Goal: Task Accomplishment & Management: Manage account settings

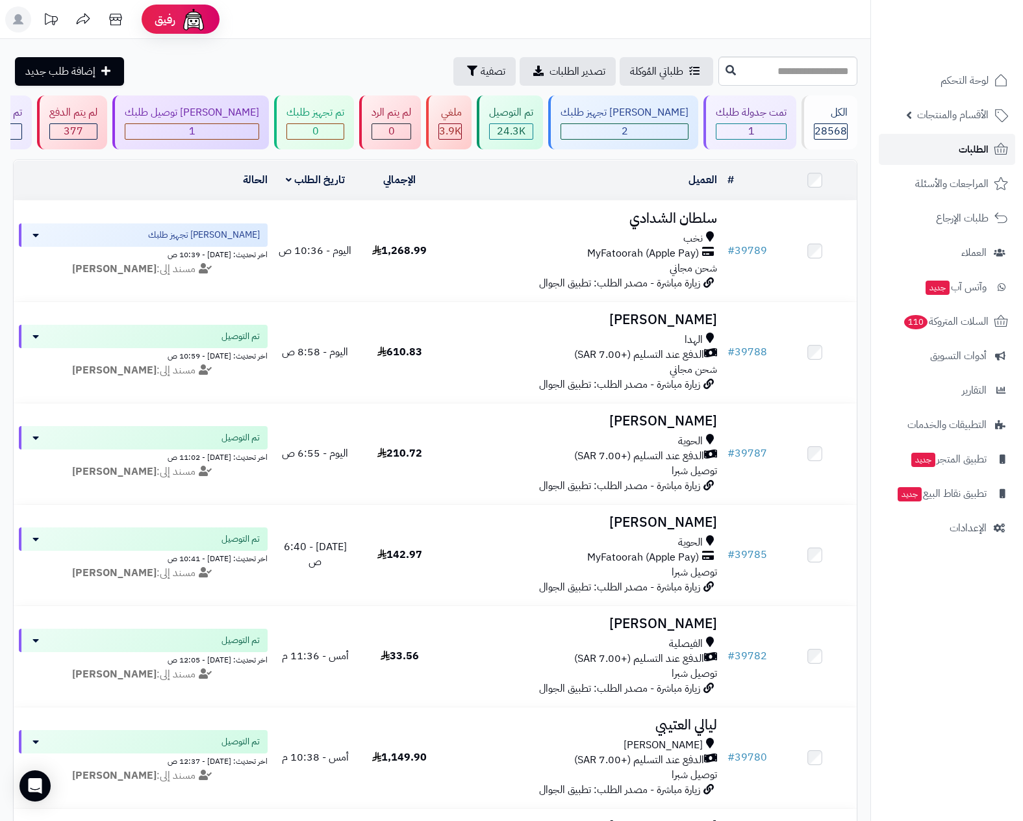
click at [980, 153] on span "الطلبات" at bounding box center [974, 149] width 30 height 18
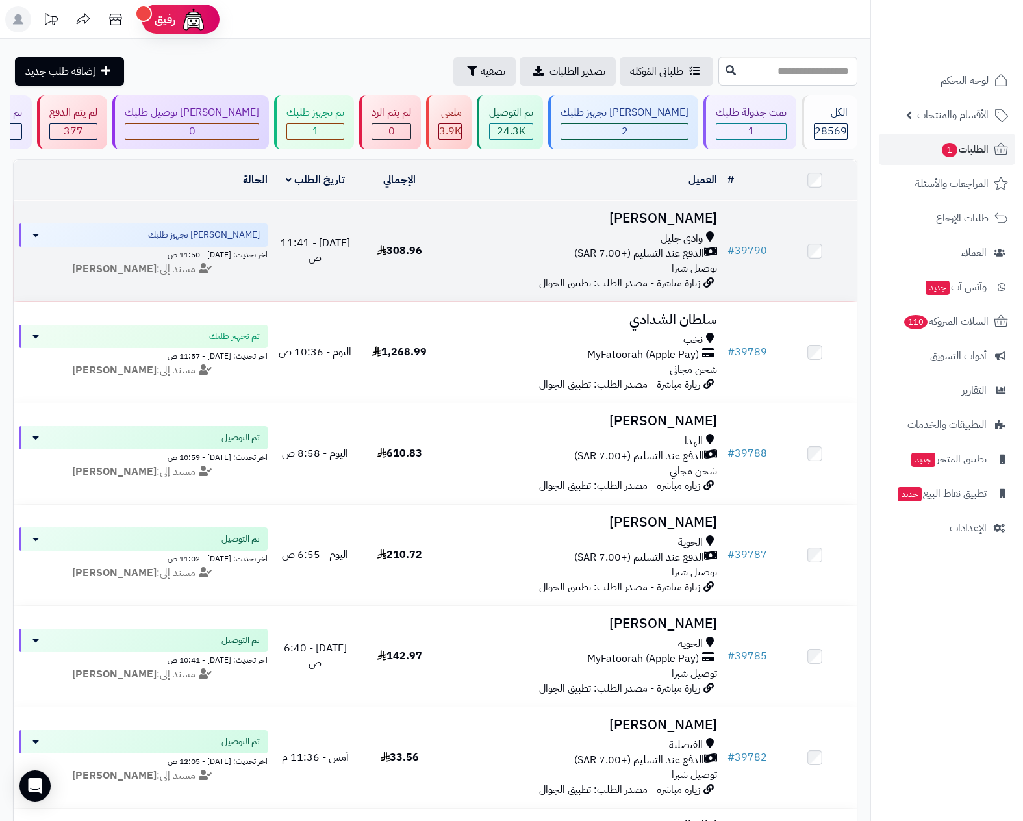
click at [651, 254] on span "الدفع عند التسليم (+7.00 SAR)" at bounding box center [639, 253] width 130 height 15
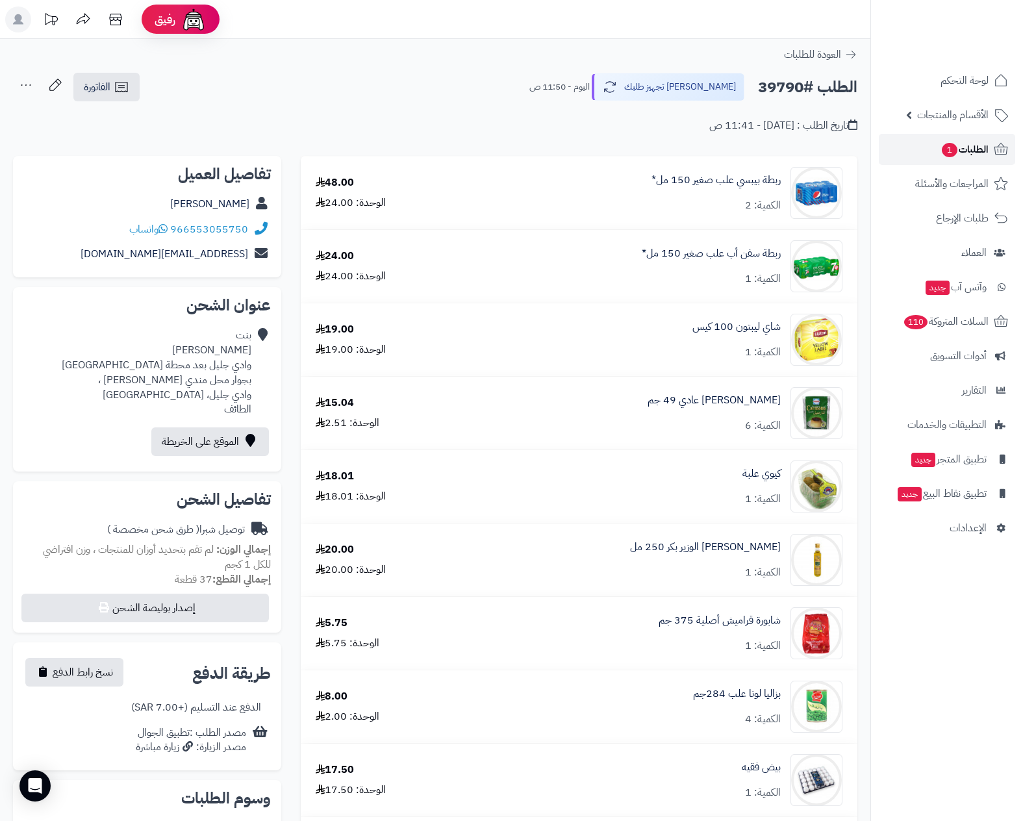
click at [953, 147] on span "1" at bounding box center [950, 150] width 16 height 14
